Goal: Information Seeking & Learning: Learn about a topic

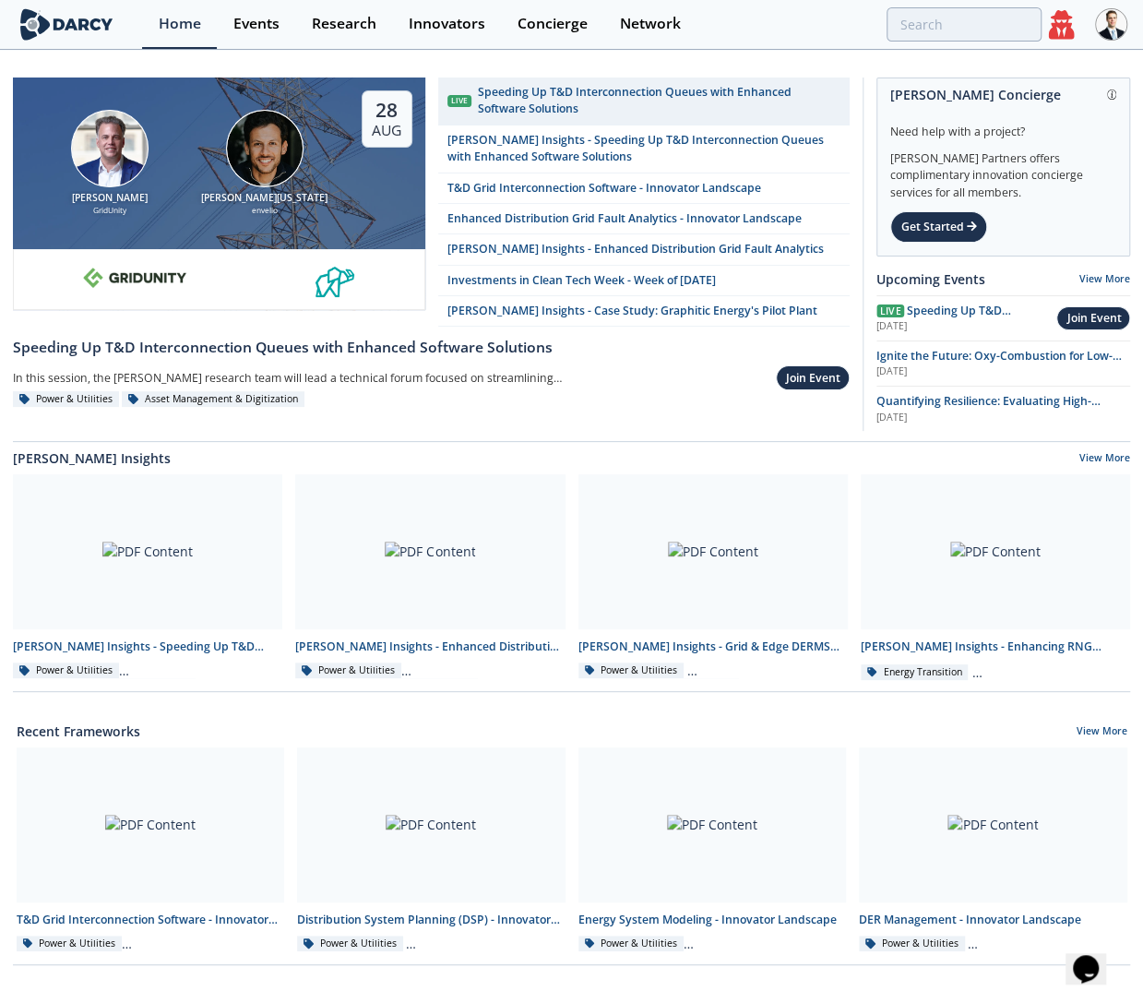
click at [296, 153] on img at bounding box center [264, 148] width 77 height 77
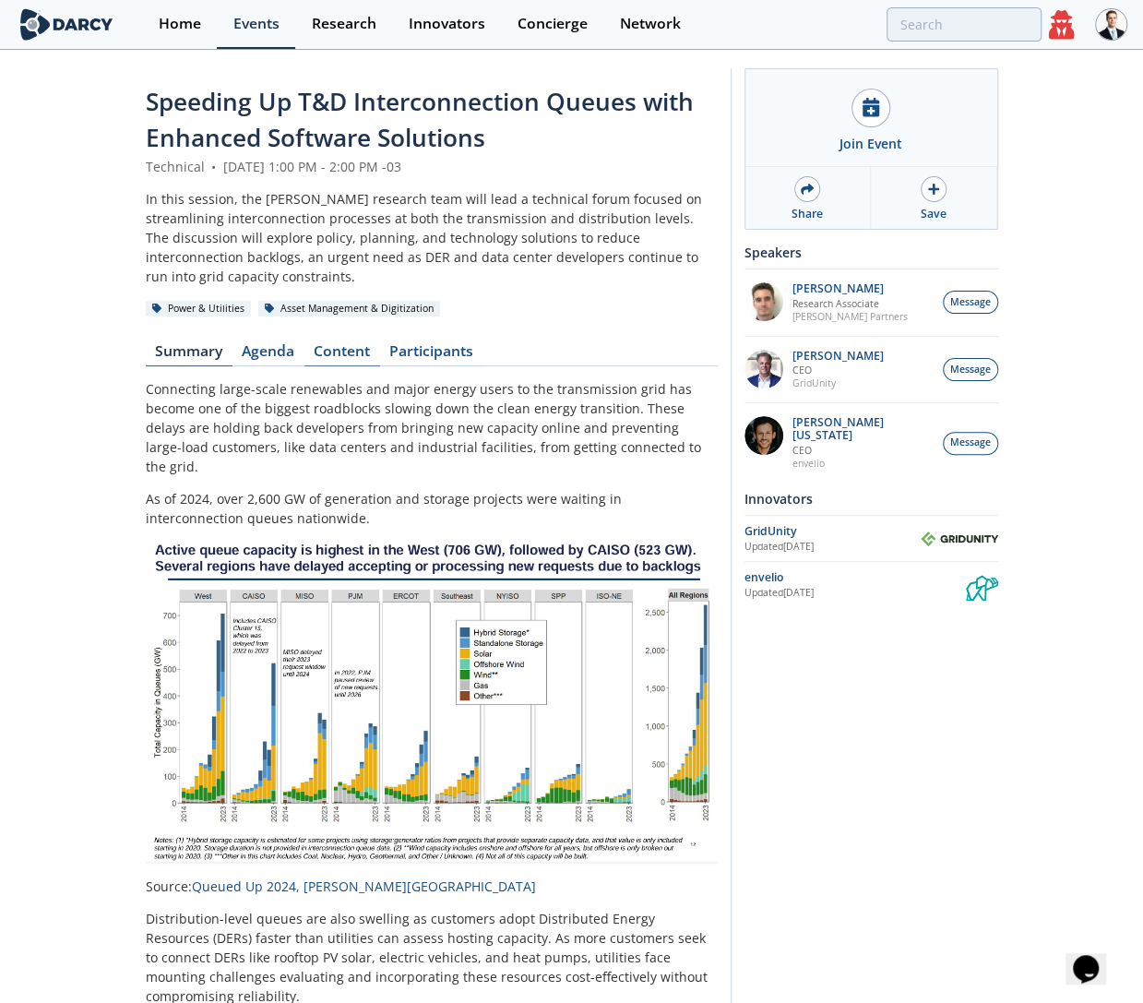
click at [349, 344] on link "Content" at bounding box center [342, 355] width 76 height 22
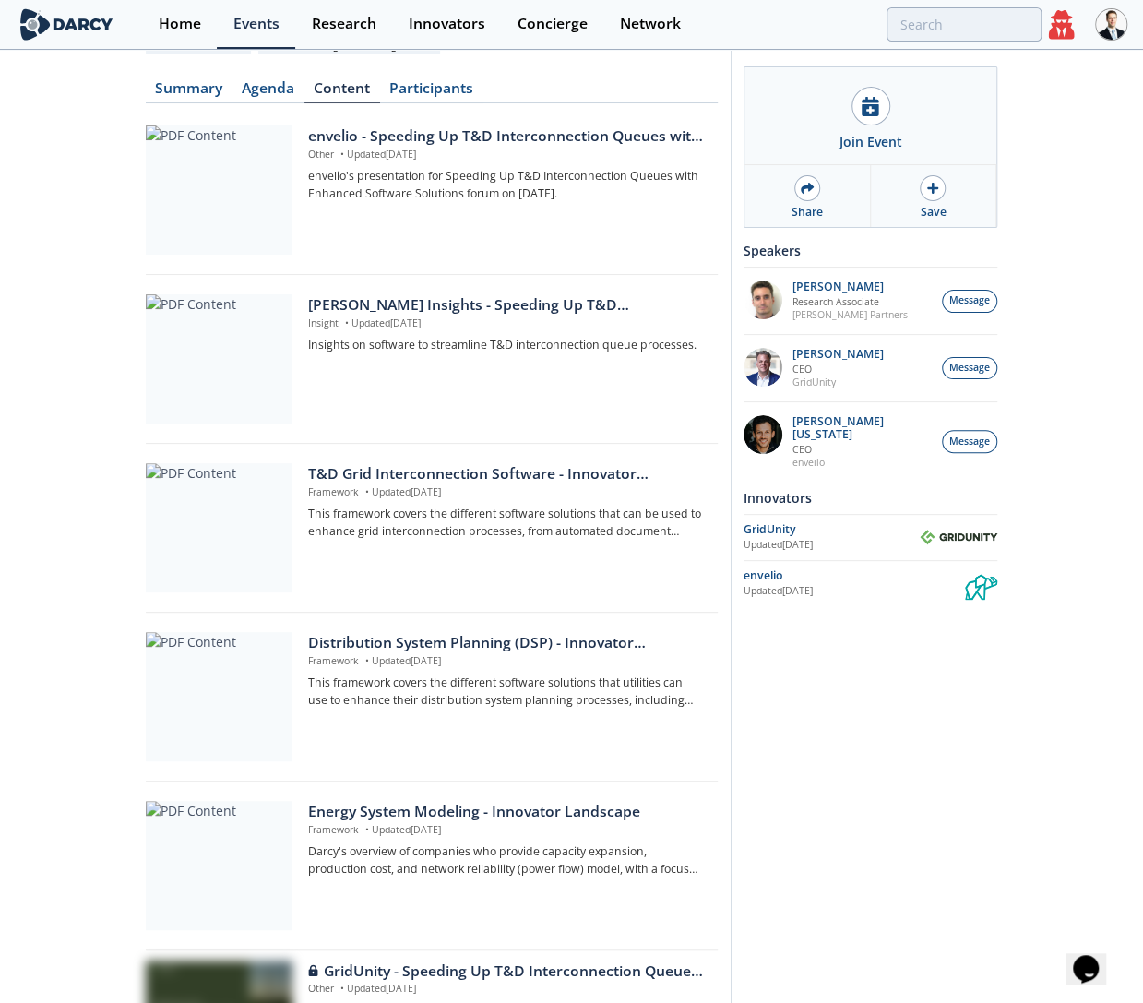
scroll to position [410, 0]
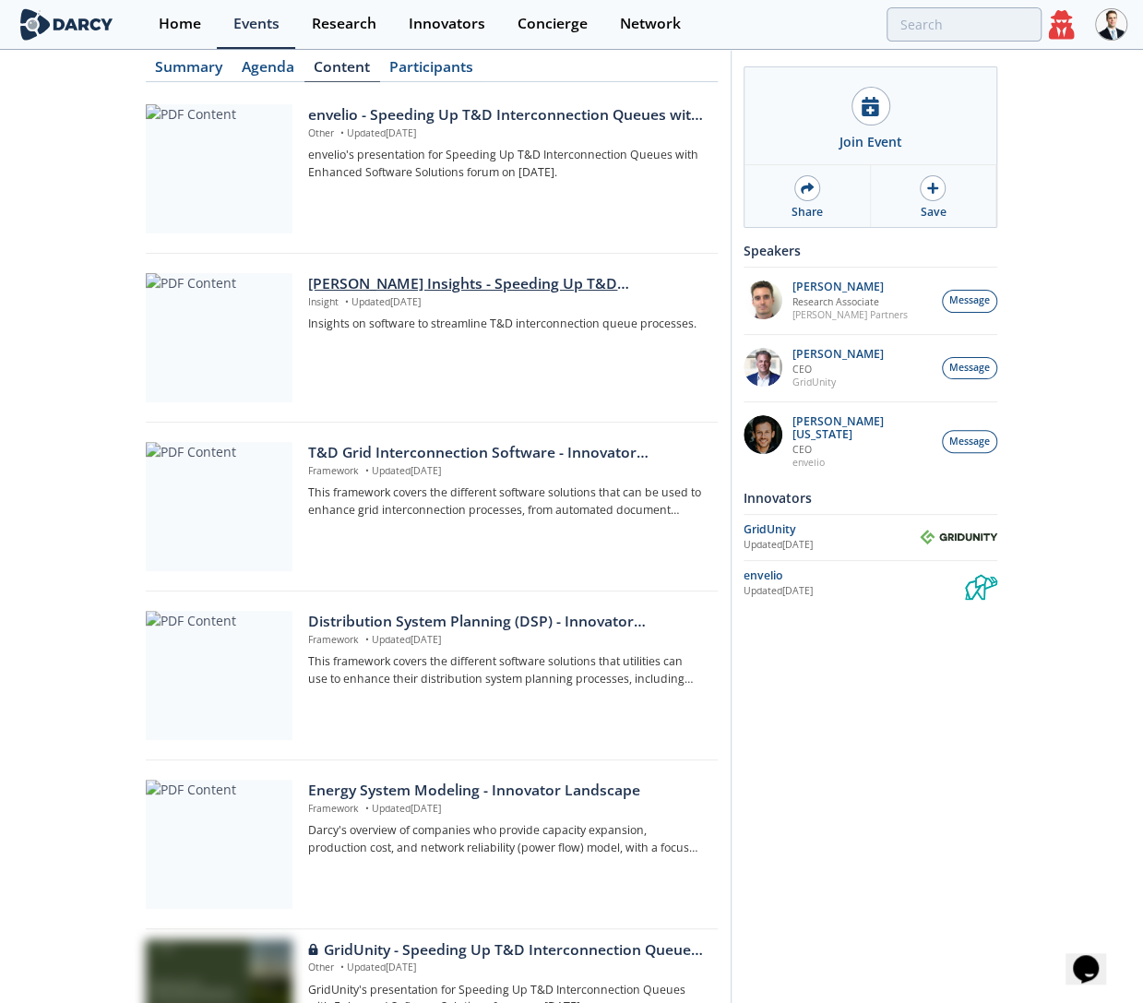
scroll to position [410, 0]
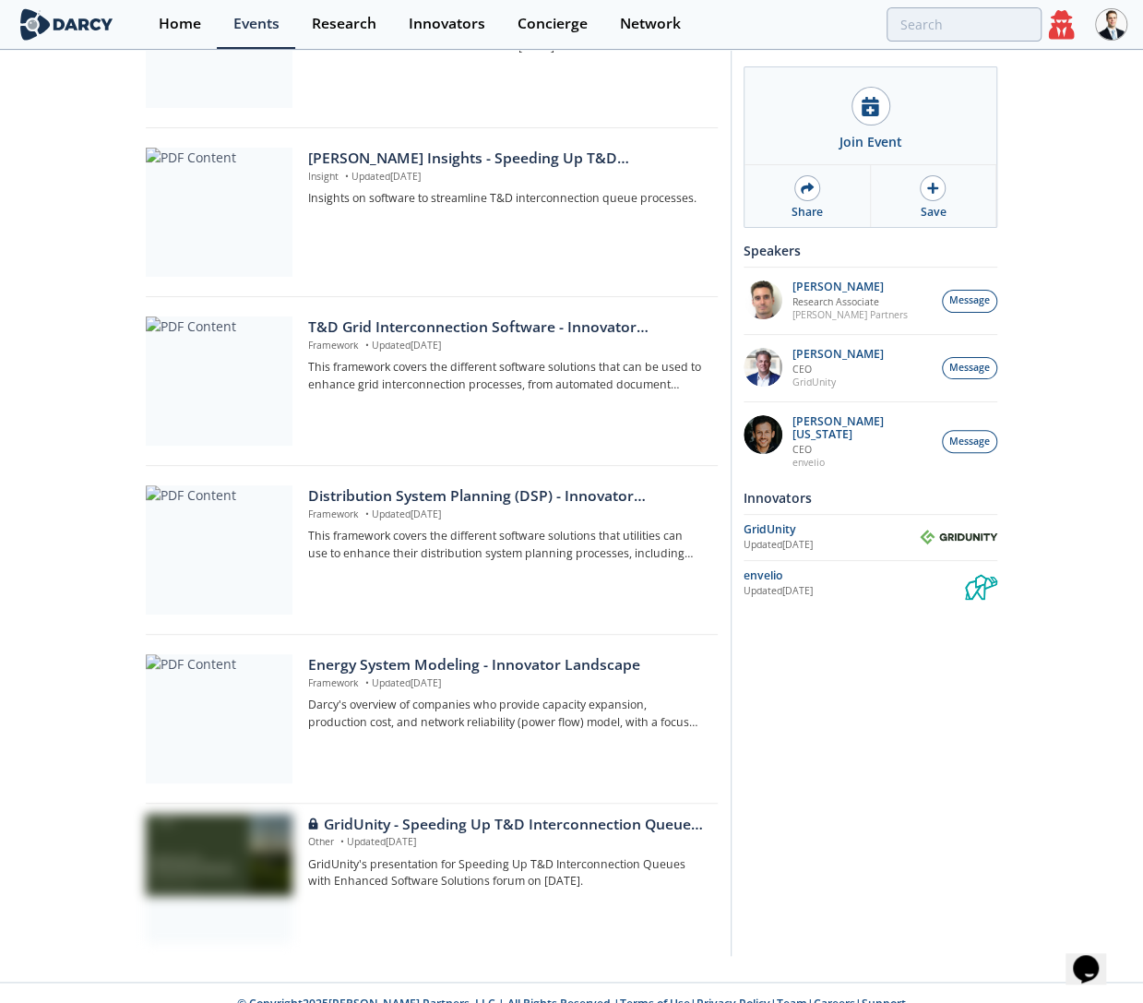
click at [1116, 45] on div at bounding box center [1111, 24] width 32 height 49
click at [1068, 34] on icon at bounding box center [1062, 24] width 26 height 29
